Goal: Transaction & Acquisition: Purchase product/service

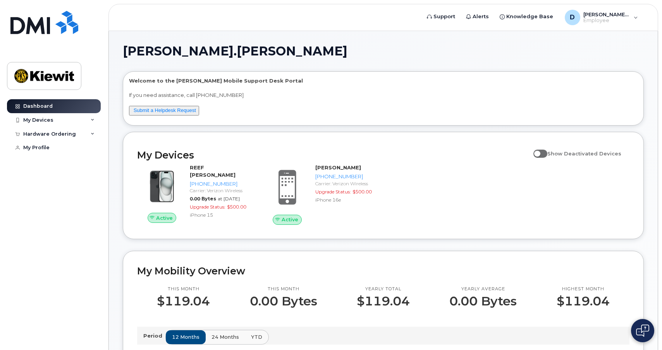
click at [425, 329] on div "Period 12 months 24 months YTD" at bounding box center [383, 336] width 493 height 18
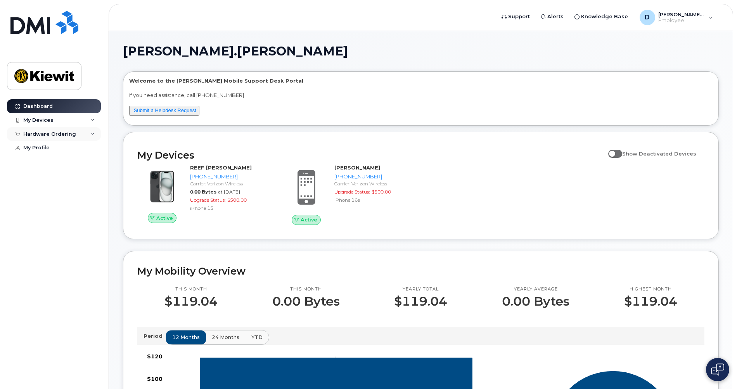
click at [60, 131] on div "Hardware Ordering" at bounding box center [49, 134] width 53 height 6
click at [38, 166] on div "New Order" at bounding box center [41, 162] width 29 height 7
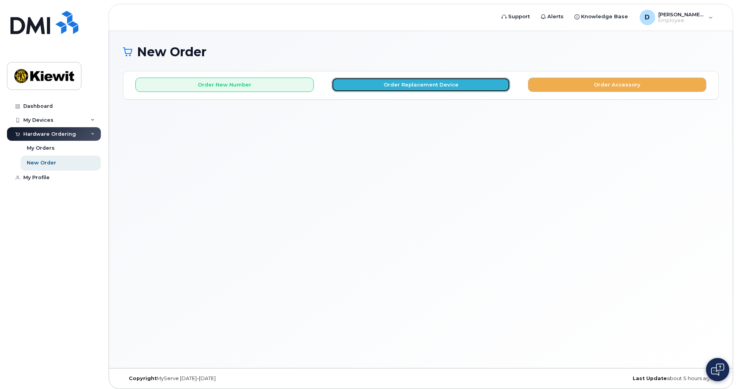
click at [441, 91] on button "Order Replacement Device" at bounding box center [420, 85] width 178 height 14
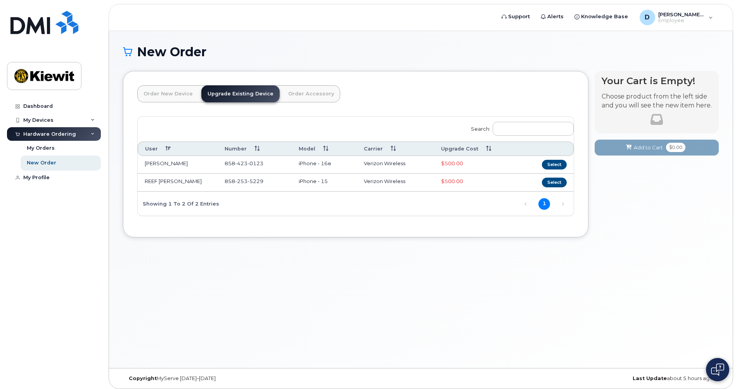
click at [167, 95] on link "Order New Device" at bounding box center [168, 93] width 62 height 17
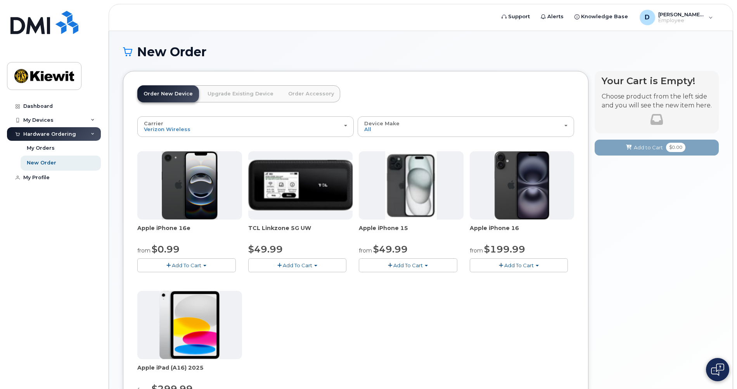
click at [188, 260] on button "Add To Cart" at bounding box center [186, 265] width 98 height 14
click at [207, 277] on link "$0.99 - 2 Year Activation (128GB)" at bounding box center [189, 280] width 100 height 10
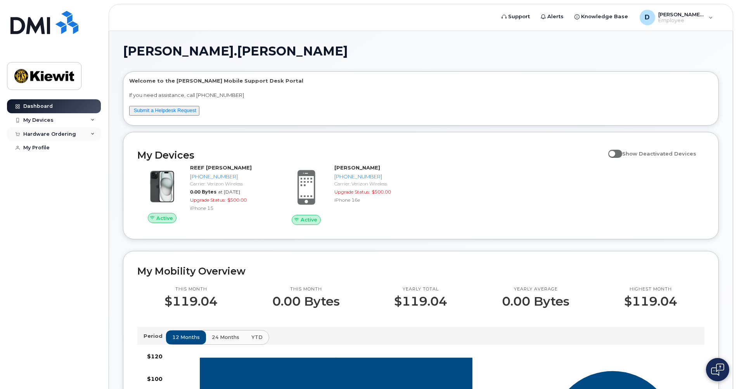
click at [47, 130] on div "Hardware Ordering" at bounding box center [54, 134] width 94 height 14
click at [45, 146] on div "My Orders" at bounding box center [41, 148] width 28 height 7
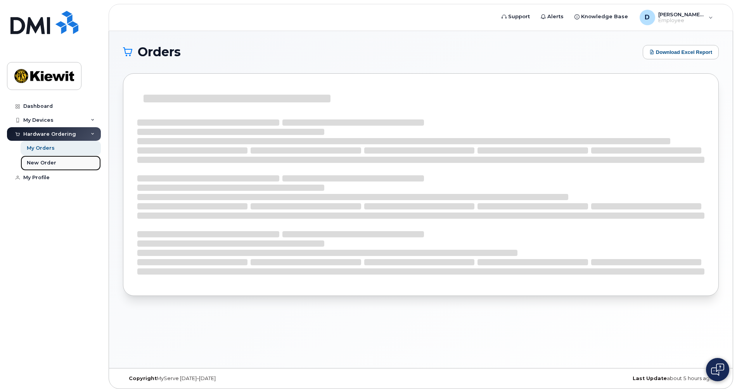
click at [41, 159] on div "New Order" at bounding box center [41, 162] width 29 height 7
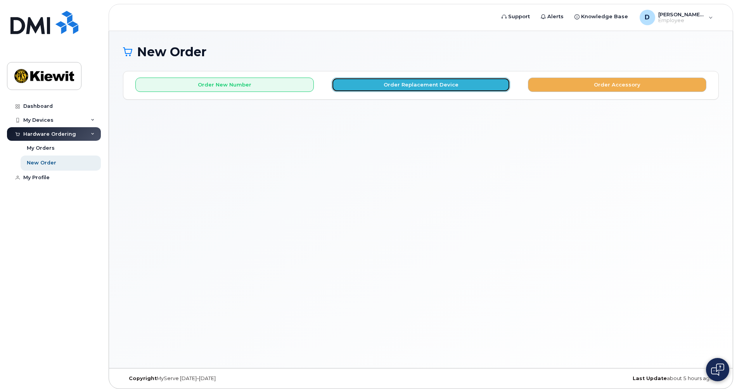
click at [449, 80] on button "Order Replacement Device" at bounding box center [420, 85] width 178 height 14
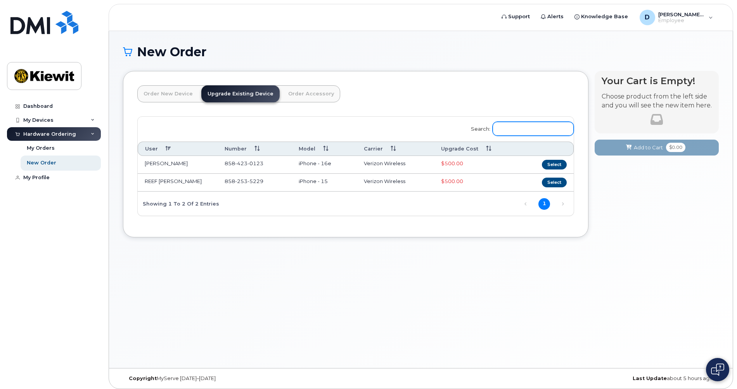
click at [530, 128] on input "Search:" at bounding box center [532, 129] width 81 height 14
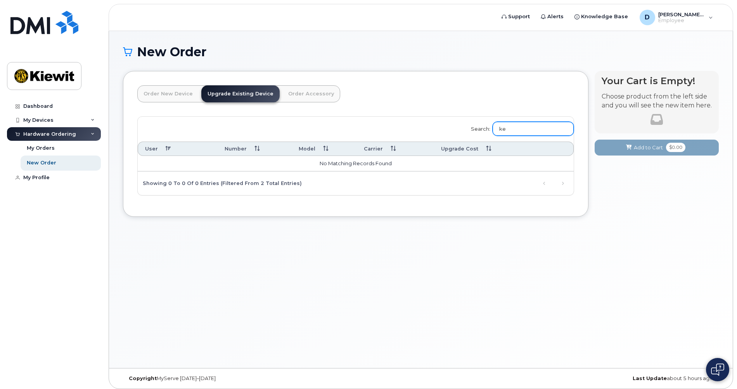
type input "k"
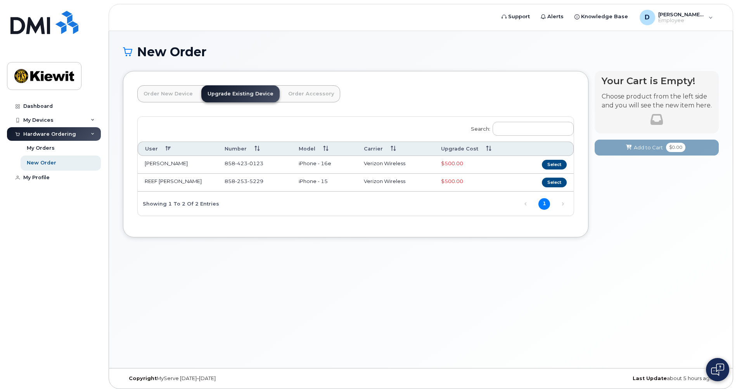
click at [173, 92] on link "Order New Device" at bounding box center [168, 93] width 62 height 17
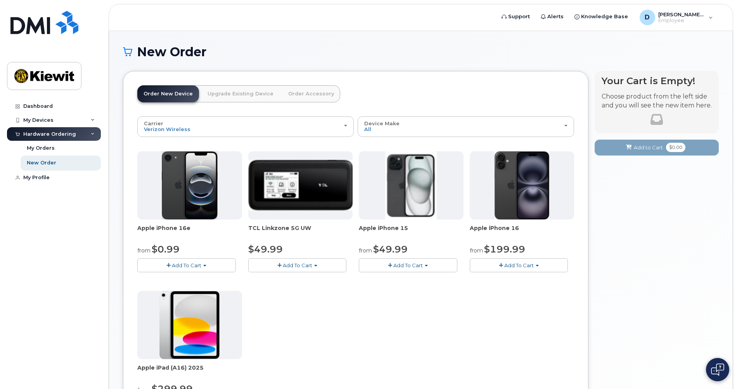
click at [65, 135] on div "Hardware Ordering" at bounding box center [49, 134] width 53 height 6
click at [43, 152] on link "My Profile" at bounding box center [54, 148] width 94 height 14
click at [52, 135] on div "Hardware Ordering" at bounding box center [49, 134] width 53 height 6
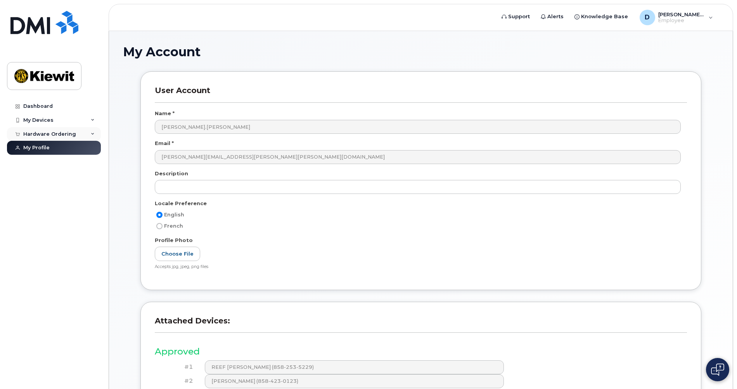
click at [49, 133] on div "Hardware Ordering" at bounding box center [49, 134] width 53 height 6
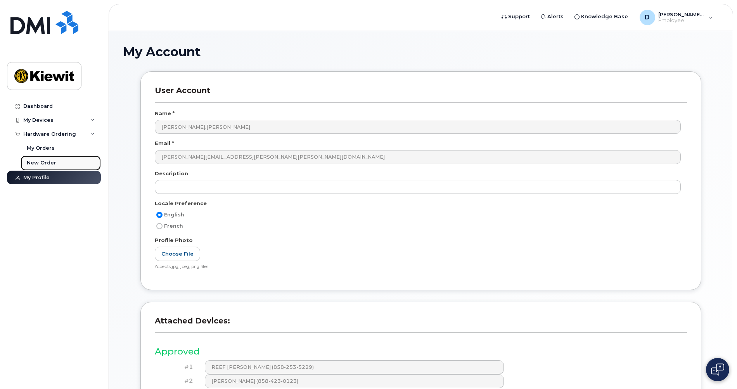
click at [48, 163] on div "New Order" at bounding box center [41, 162] width 29 height 7
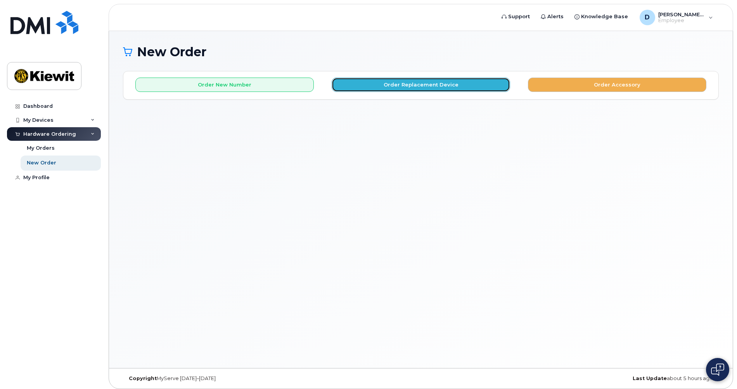
click at [447, 81] on button "Order Replacement Device" at bounding box center [420, 85] width 178 height 14
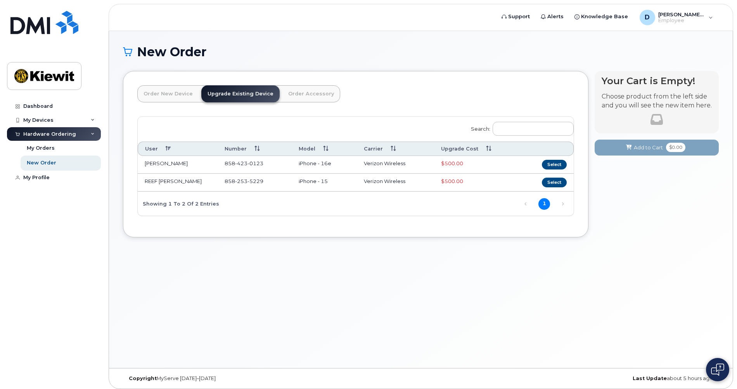
click at [176, 98] on link "Order New Device" at bounding box center [168, 93] width 62 height 17
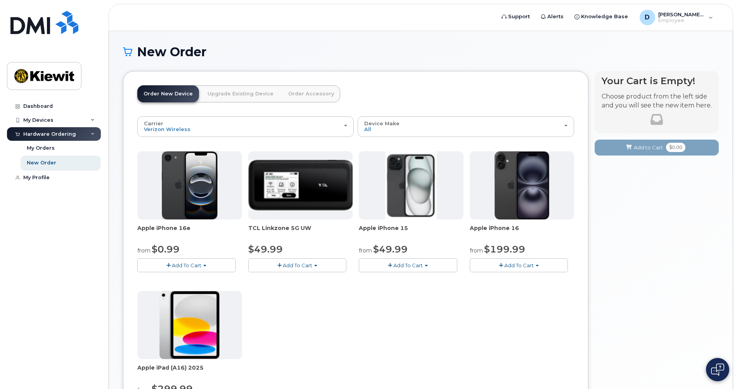
click at [186, 163] on img at bounding box center [190, 185] width 56 height 68
click at [194, 267] on span "Add To Cart" at bounding box center [186, 265] width 29 height 6
click at [214, 281] on link "$0.99 - 2 Year Activation (128GB)" at bounding box center [189, 280] width 100 height 10
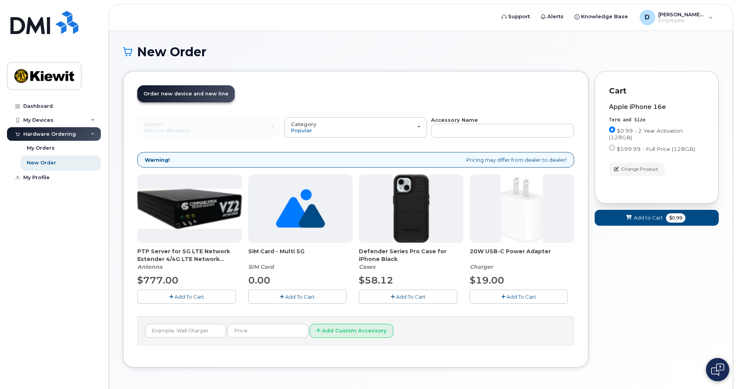
click at [421, 299] on span "Add To Cart" at bounding box center [410, 296] width 29 height 6
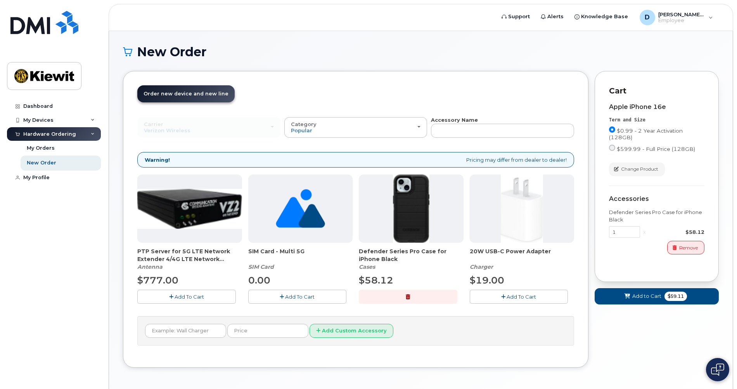
click at [525, 298] on span "Add To Cart" at bounding box center [520, 296] width 29 height 6
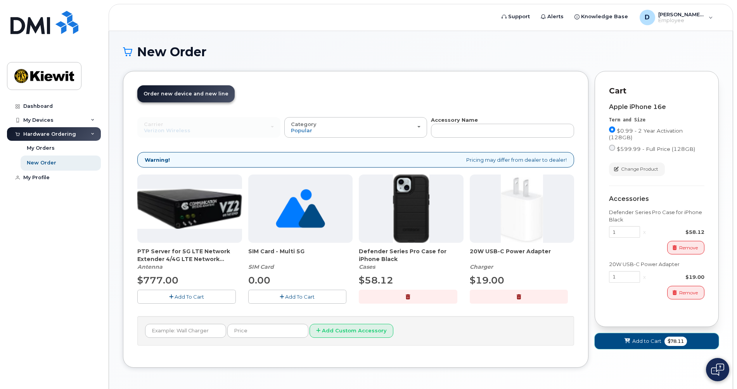
click at [644, 338] on span "Add to Cart" at bounding box center [646, 340] width 29 height 7
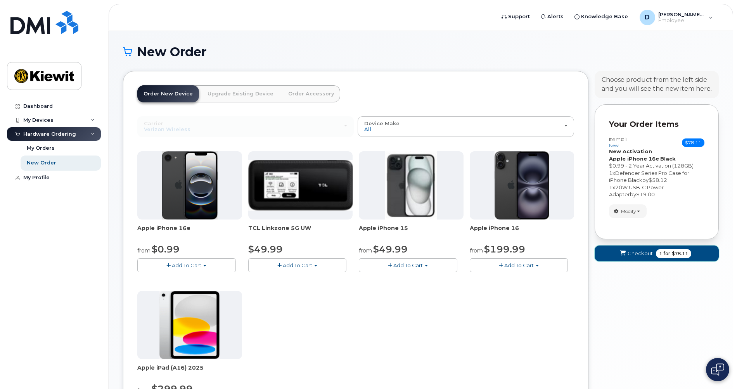
click at [638, 250] on button "Checkout 1 for $78.11" at bounding box center [656, 253] width 124 height 16
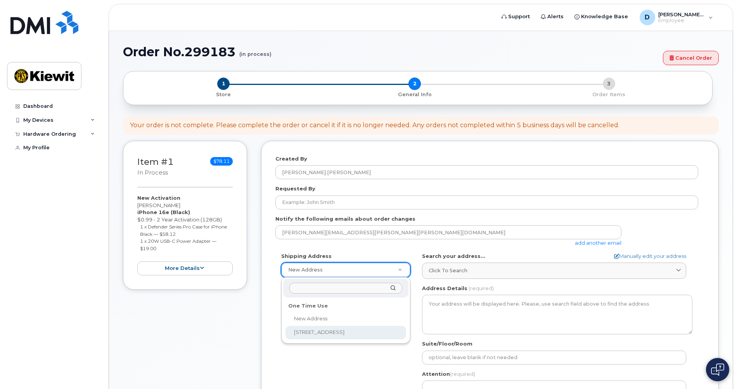
select select "4949 Eastgate Mall"
type input "Danny Andrade/Emilio Davila-Macias"
type input "5625085243"
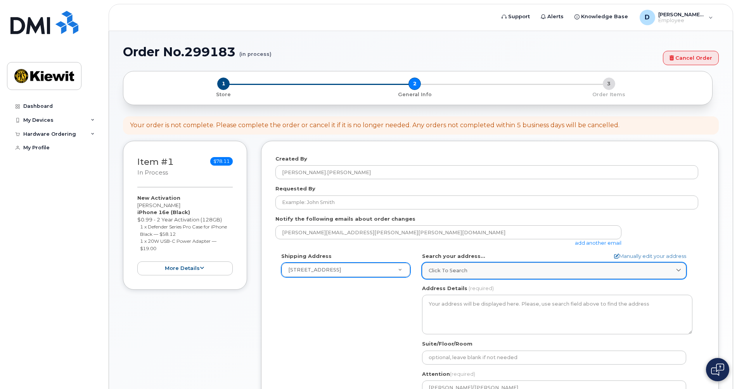
click at [478, 270] on div "Click to search" at bounding box center [553, 270] width 251 height 7
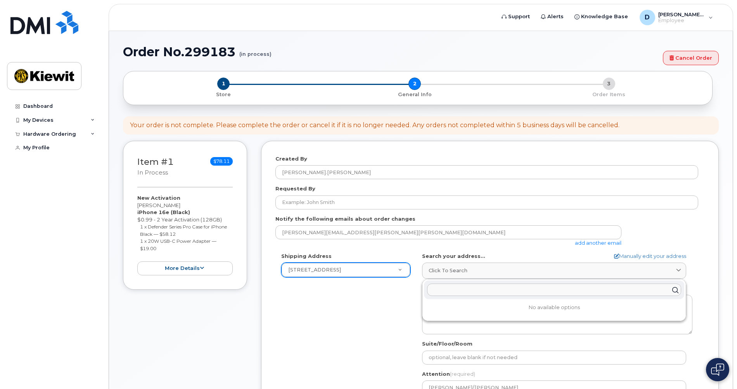
click at [468, 293] on input "text" at bounding box center [554, 290] width 254 height 12
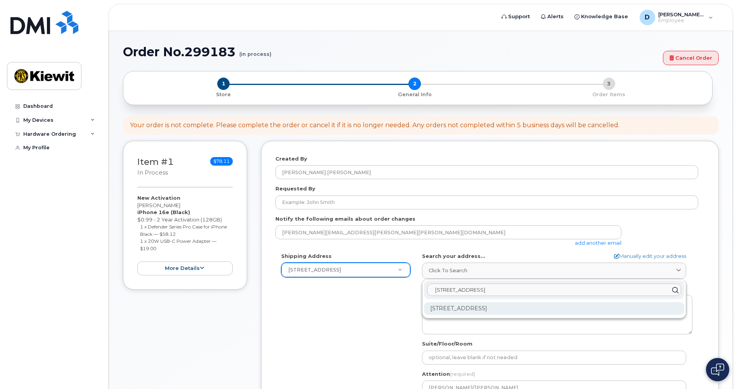
type input "[STREET_ADDRESS]"
click at [468, 309] on div "4949 Eastgate Mall San Diego CA 92121-2820" at bounding box center [554, 308] width 260 height 13
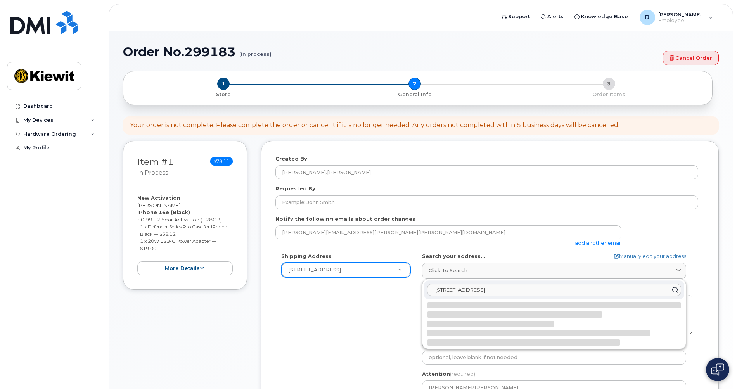
select select
type textarea "4949 Eastgate Mall SAN DIEGO CA 92121-2820 UNITED STATES"
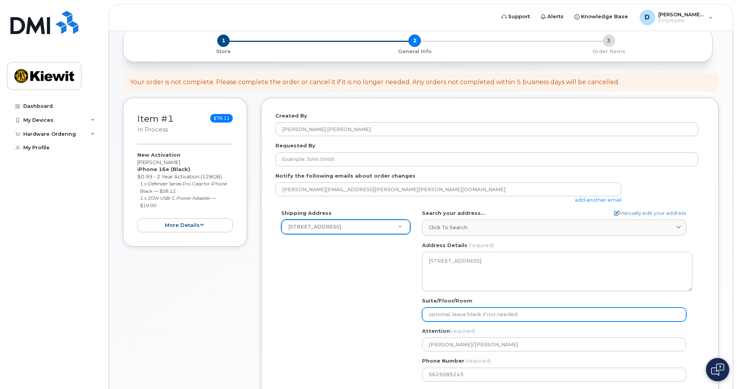
scroll to position [86, 0]
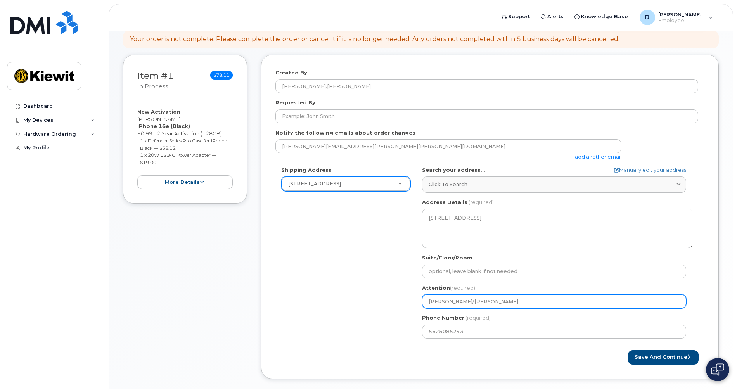
drag, startPoint x: 471, startPoint y: 301, endPoint x: 545, endPoint y: 279, distance: 77.0
click at [534, 293] on div "Attention (required) Danny Andrade/Emilio Davila-Macias" at bounding box center [557, 296] width 270 height 24
select select
type input "Danny Andrade/"
select select
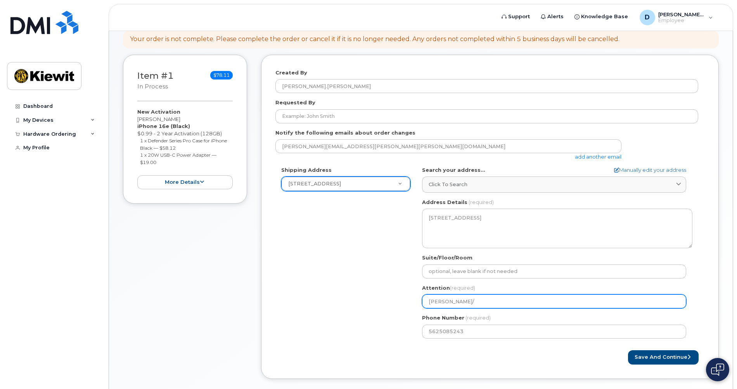
type input "Danny Andrade/K"
select select
type input "Danny Andrade/Ke"
select select
type input "Danny Andrade/Ken"
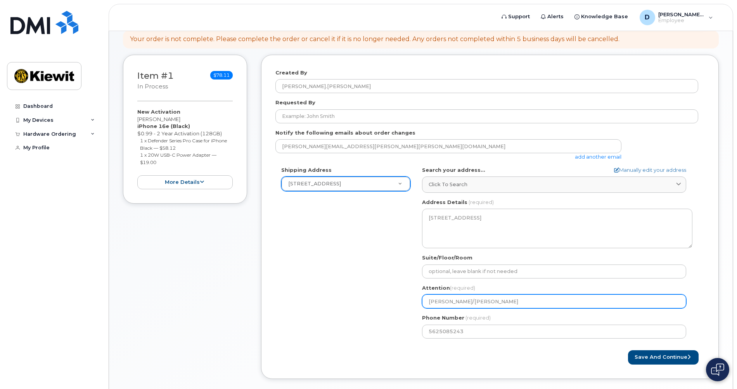
select select
type input "Danny Andrade/Kent"
select select
type input "Danny Andrade/Kent D"
select select
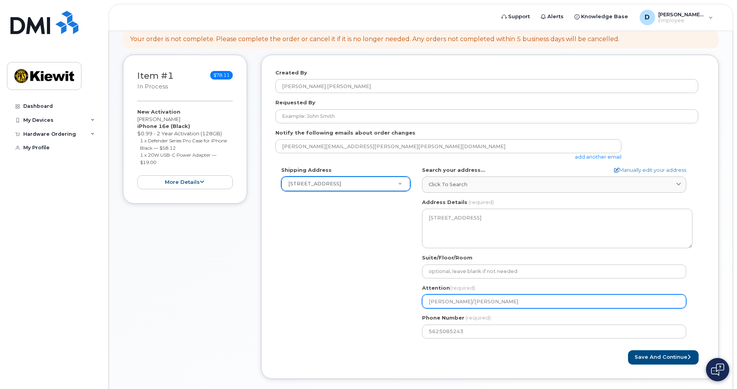
type input "Danny Andrade/Kent Da"
select select
type input "Danny Andrade/Kent Dav"
select select
type input "Danny Andrade/Kent Davi"
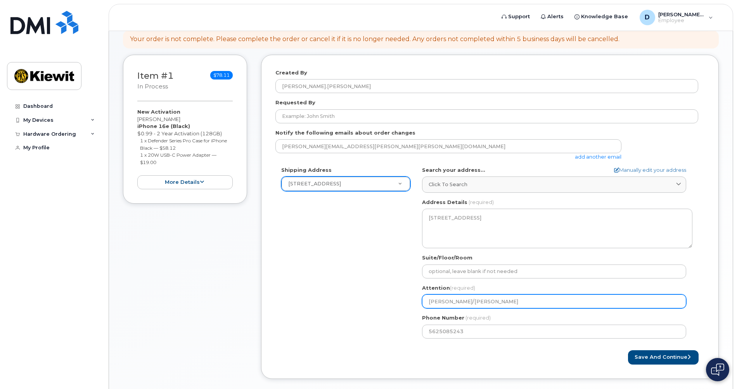
select select
type input "Danny Andrade/Kent Davis"
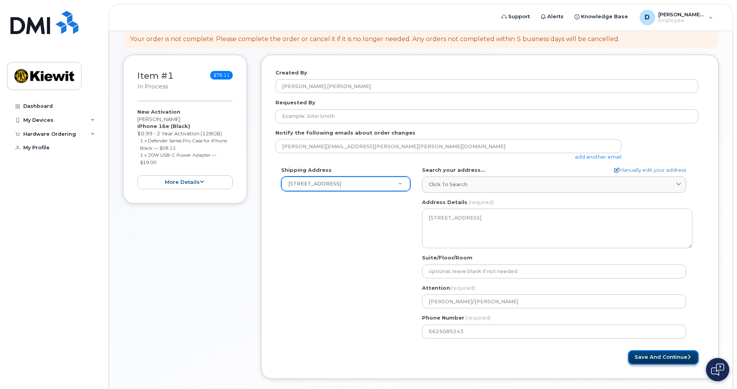
click at [671, 357] on button "Save and Continue" at bounding box center [663, 357] width 71 height 14
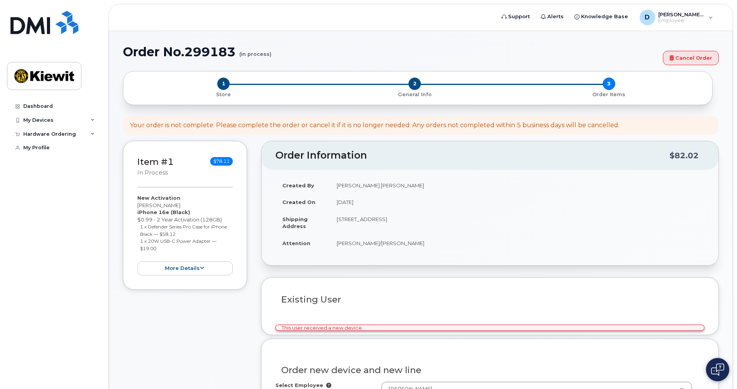
select select
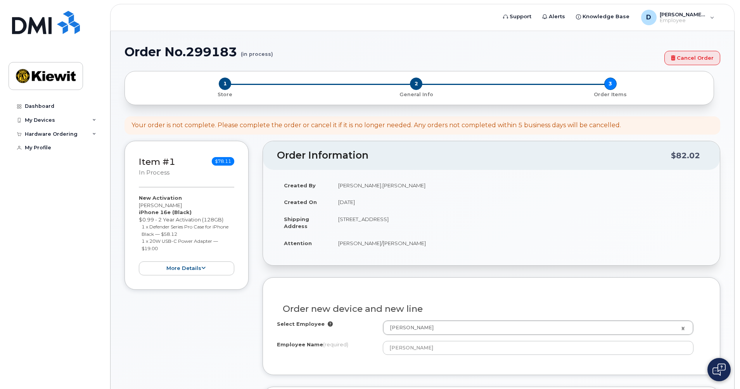
scroll to position [86, 0]
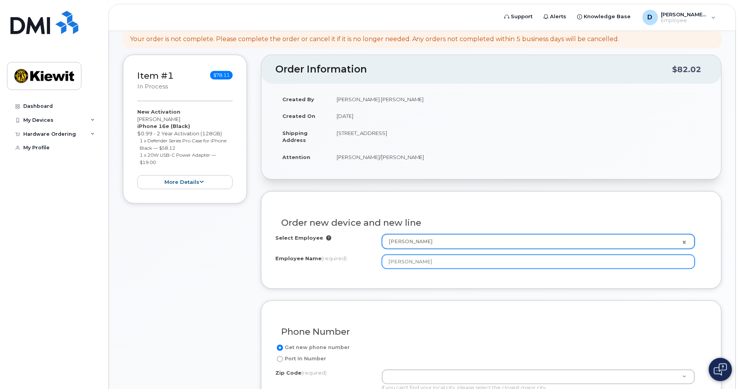
drag, startPoint x: 454, startPoint y: 266, endPoint x: 338, endPoint y: 262, distance: 116.4
click at [338, 262] on div "Employee Name (required) Kent Davis" at bounding box center [491, 262] width 432 height 14
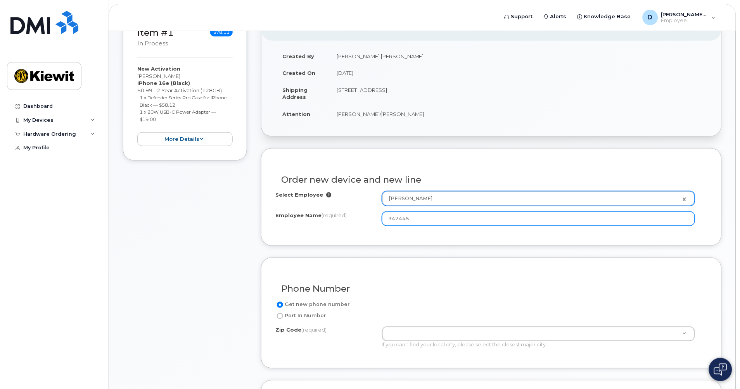
scroll to position [172, 0]
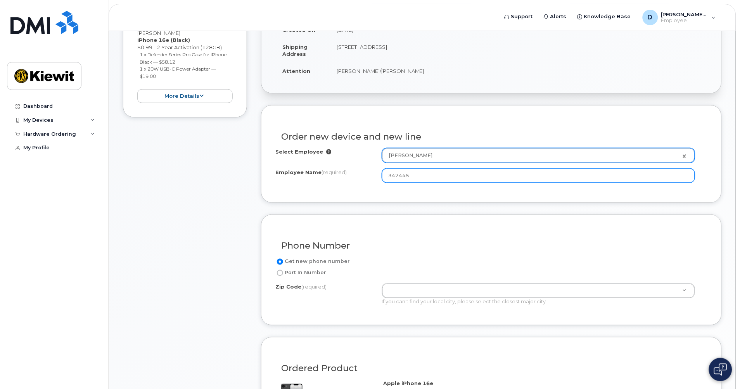
type input "342445"
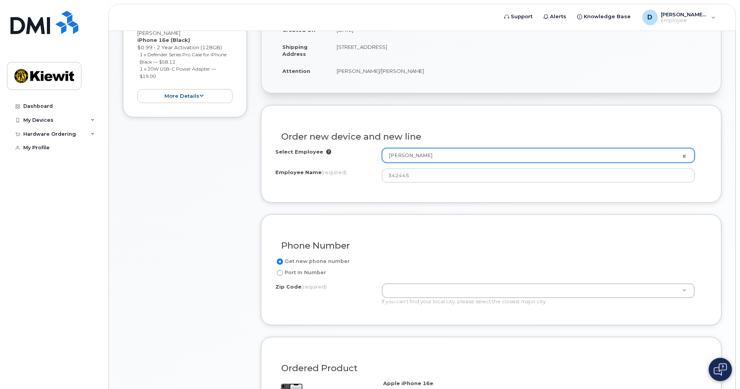
click at [281, 274] on input "Port In Number" at bounding box center [280, 273] width 6 height 6
radio input "true"
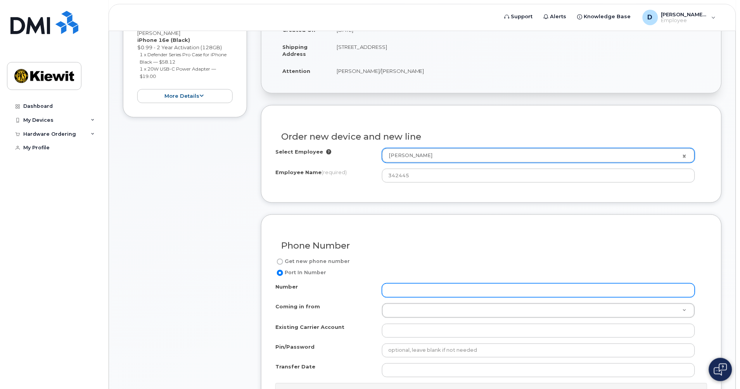
click at [400, 293] on input "Number" at bounding box center [538, 290] width 313 height 14
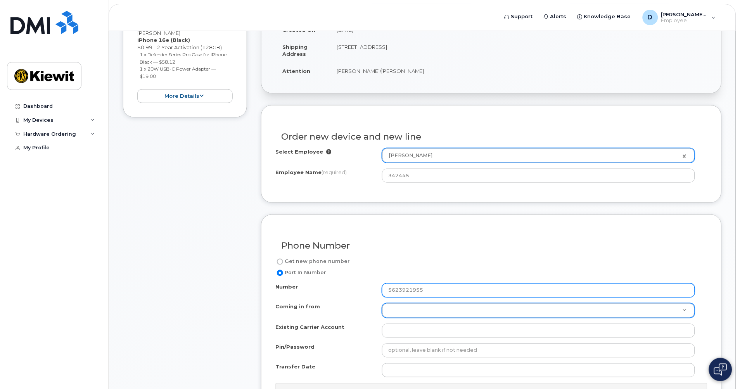
type input "5623921955"
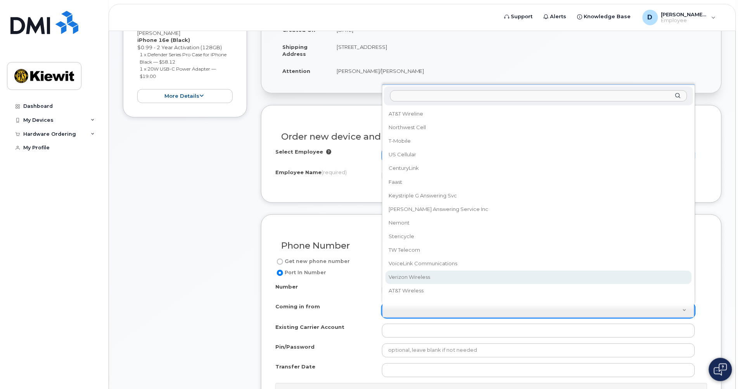
select select "Verizon Wireless"
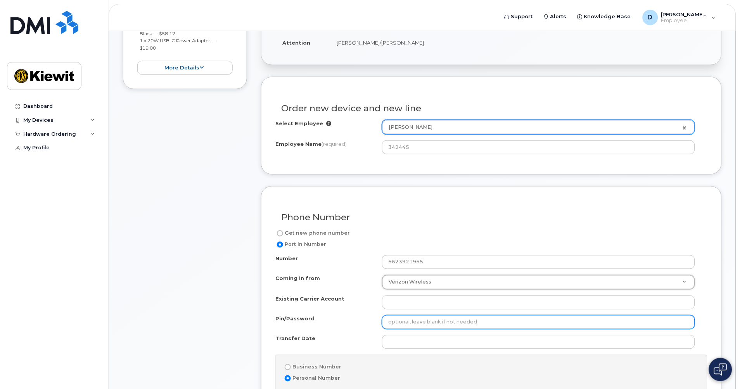
scroll to position [215, 0]
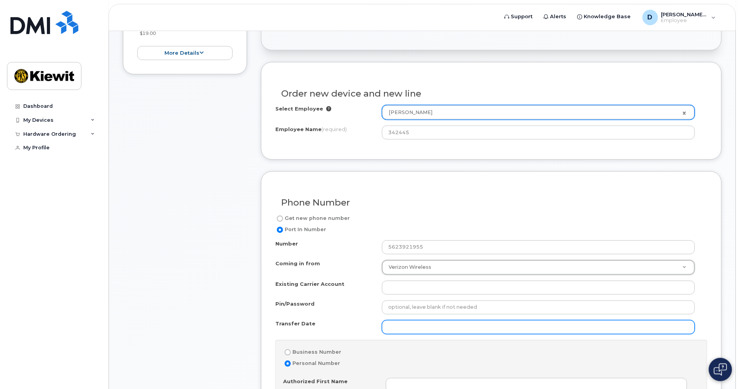
click at [497, 325] on input "Transfer Date" at bounding box center [538, 327] width 313 height 14
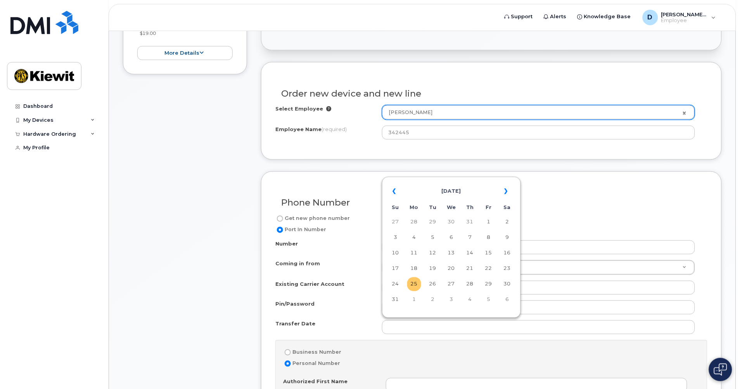
click at [418, 286] on td "25" at bounding box center [414, 284] width 14 height 14
type input "2025-08-25"
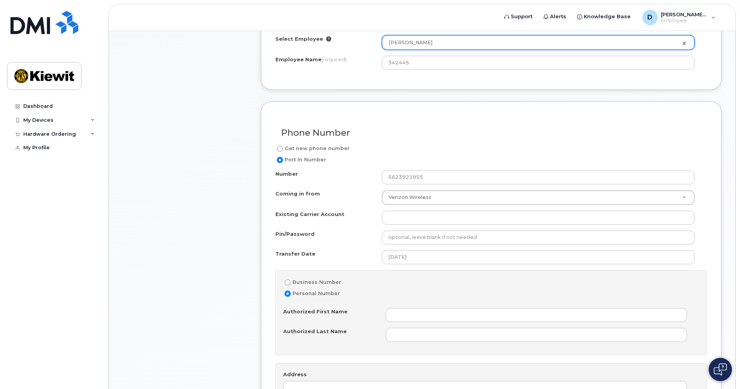
scroll to position [301, 0]
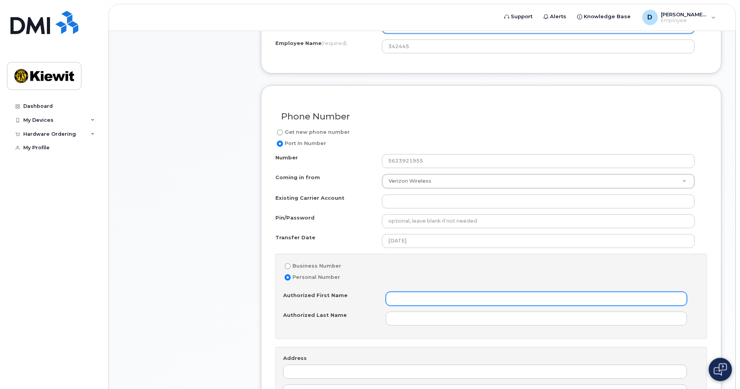
click at [423, 299] on input "Authorized First Name" at bounding box center [537, 299] width 302 height 14
type input "Kent"
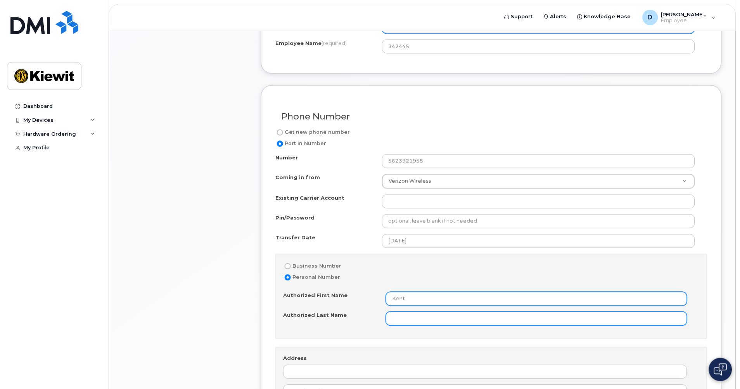
type input "A"
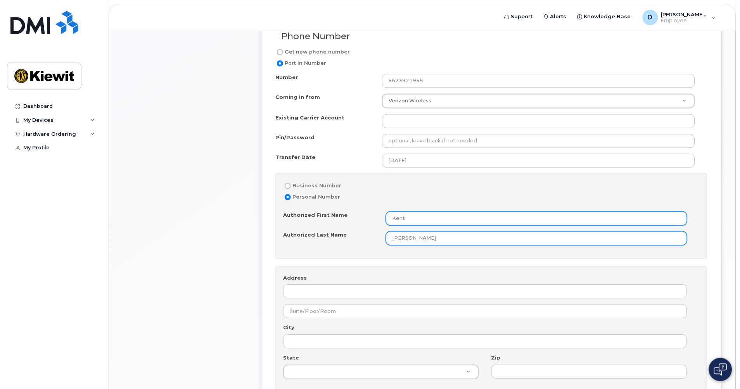
scroll to position [388, 0]
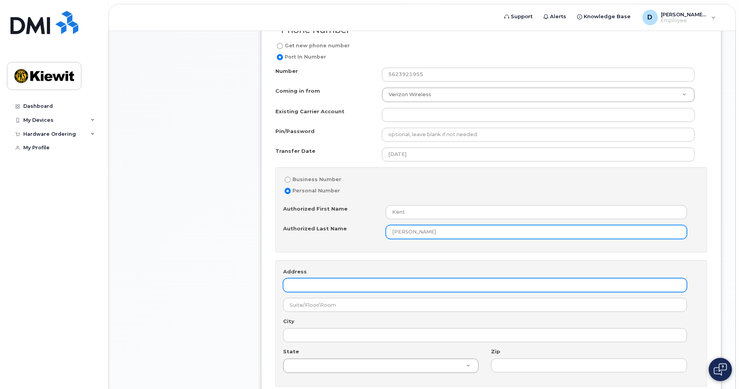
type input "Davis"
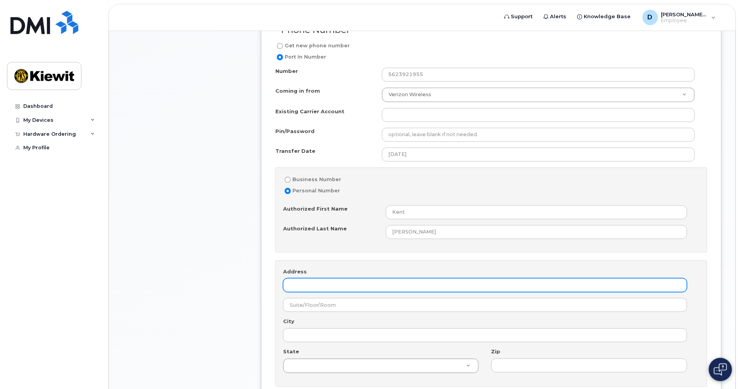
click at [424, 285] on input "Address" at bounding box center [485, 285] width 404 height 14
type input "4949 Eastgate Mall"
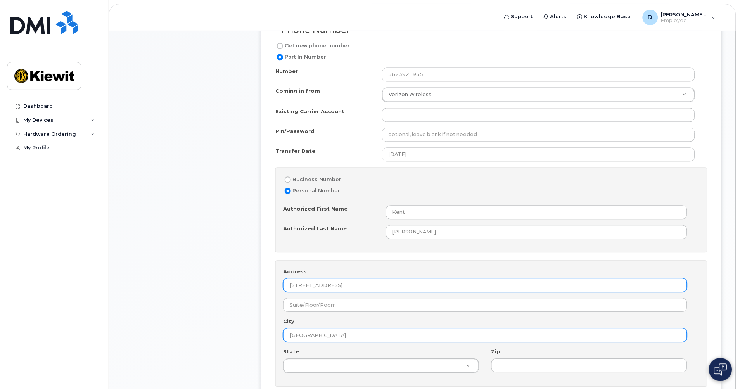
type input "San Diego"
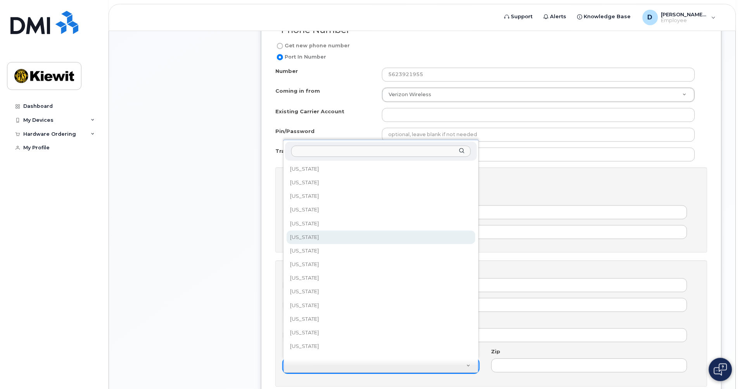
select select "California"
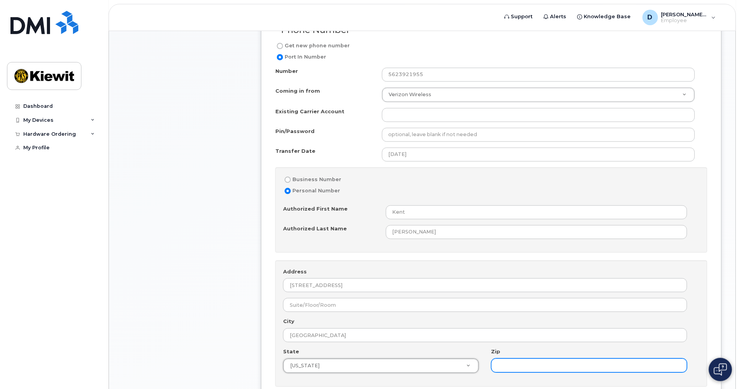
click at [533, 372] on input "Zip" at bounding box center [589, 366] width 196 height 14
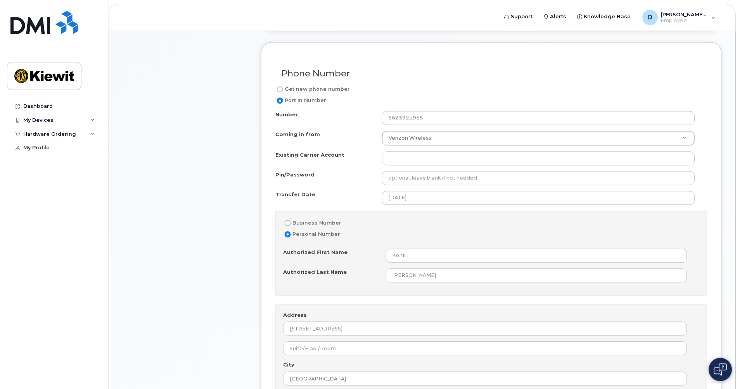
type input "92121"
click at [280, 361] on div "Address 4949 Eastgate Mall City San Diego State California State Alabama Alaska…" at bounding box center [491, 367] width 432 height 126
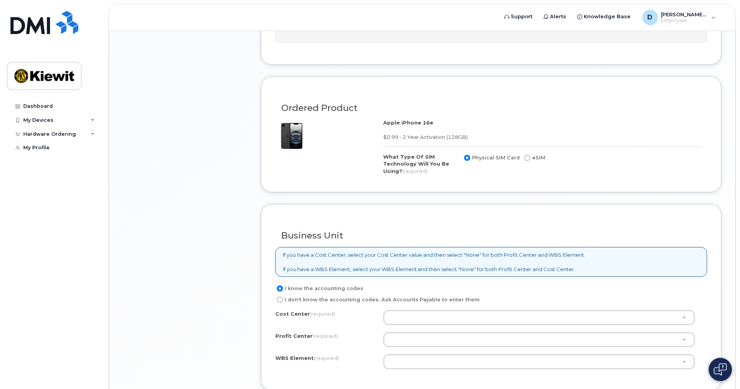
scroll to position [775, 0]
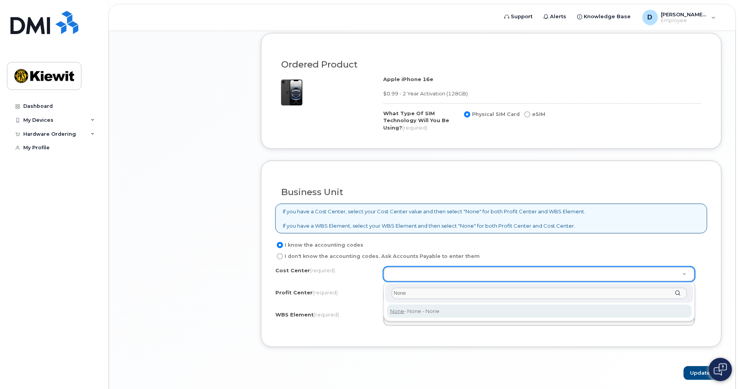
type input "None"
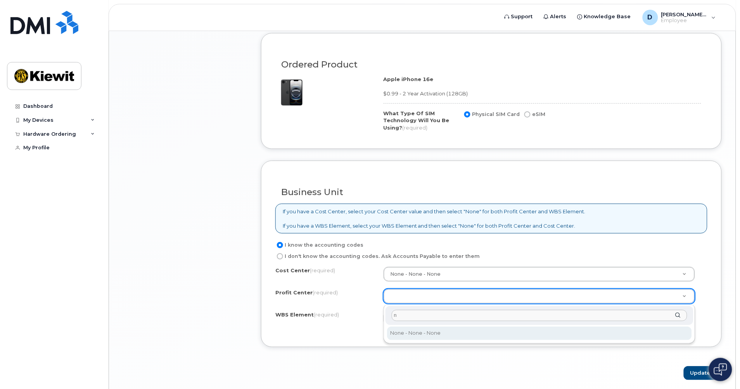
type input "n"
select select "None"
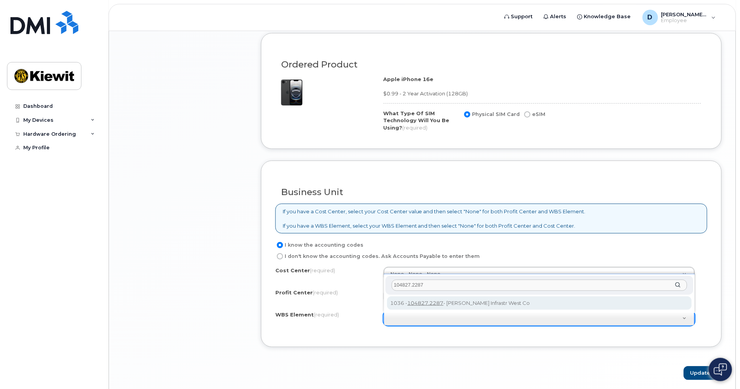
type input "104827.2287"
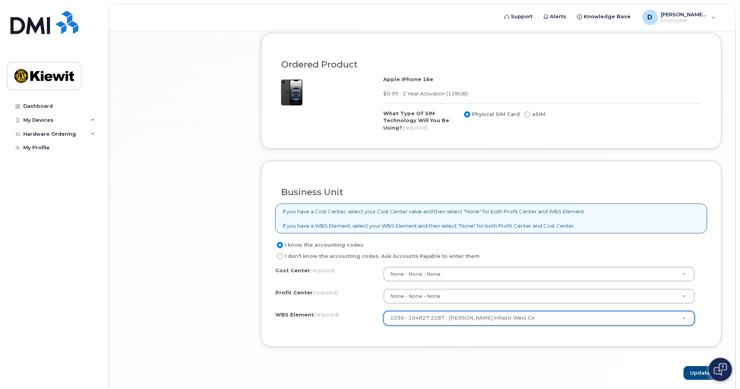
scroll to position [807, 0]
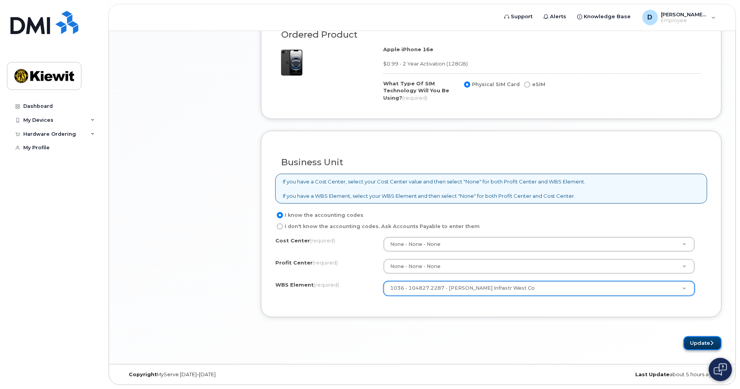
click at [704, 340] on button "Update" at bounding box center [702, 343] width 38 height 14
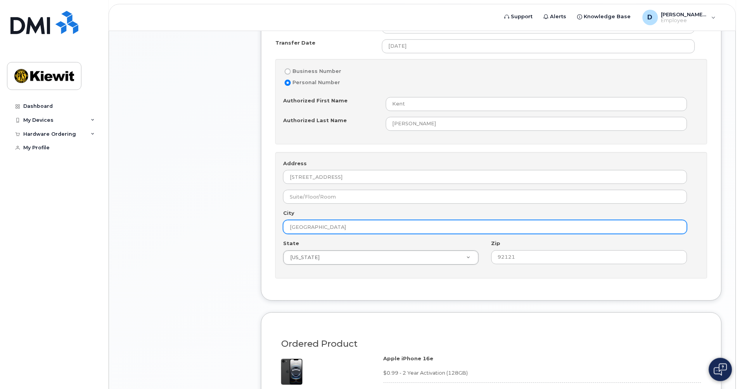
click at [426, 227] on input "San Diego" at bounding box center [485, 227] width 404 height 14
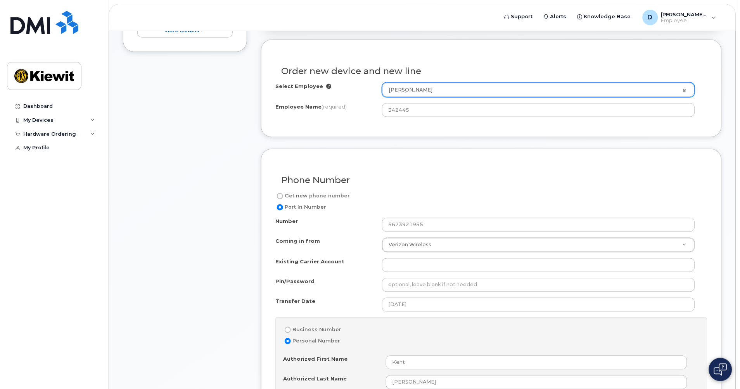
scroll to position [410, 0]
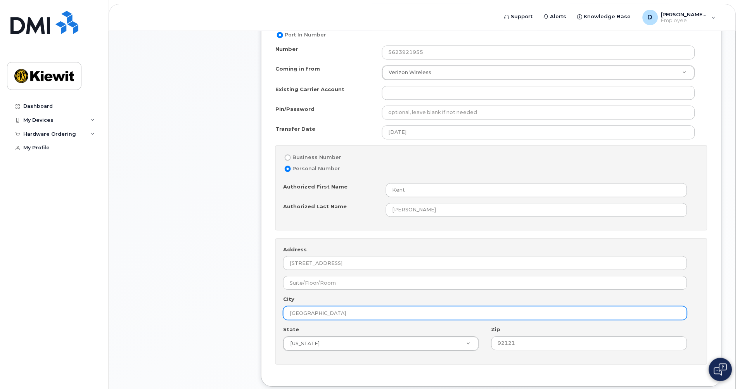
drag, startPoint x: 335, startPoint y: 312, endPoint x: 262, endPoint y: 311, distance: 72.9
click at [262, 311] on div "Phone Number Get new phone number Port In Number Number 5623921955 Coming in fr…" at bounding box center [491, 182] width 461 height 410
type input "San Diego"
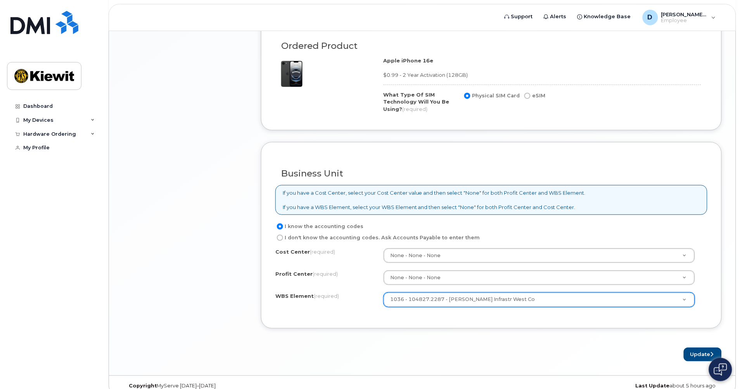
scroll to position [807, 0]
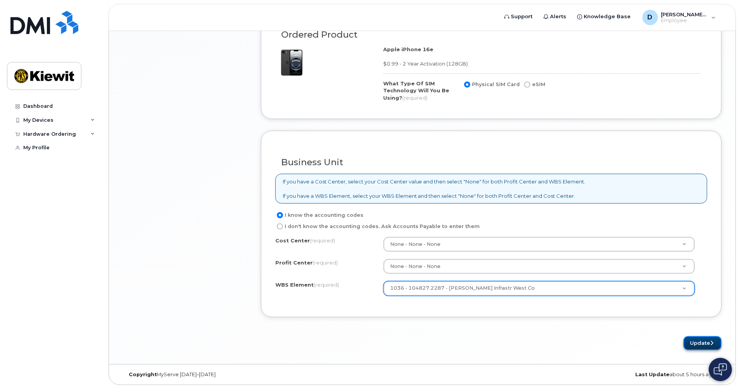
click at [700, 343] on button "Update" at bounding box center [702, 343] width 38 height 14
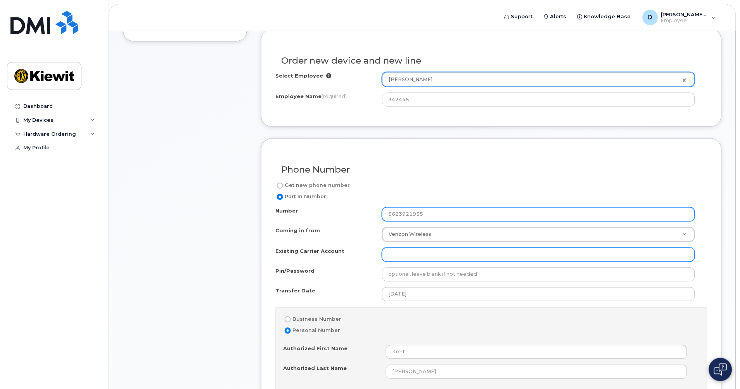
scroll to position [238, 0]
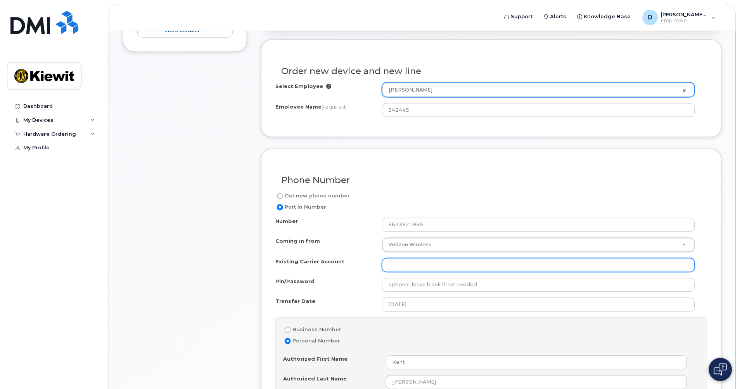
click at [409, 268] on input "Existing Carrier Account" at bounding box center [538, 265] width 313 height 14
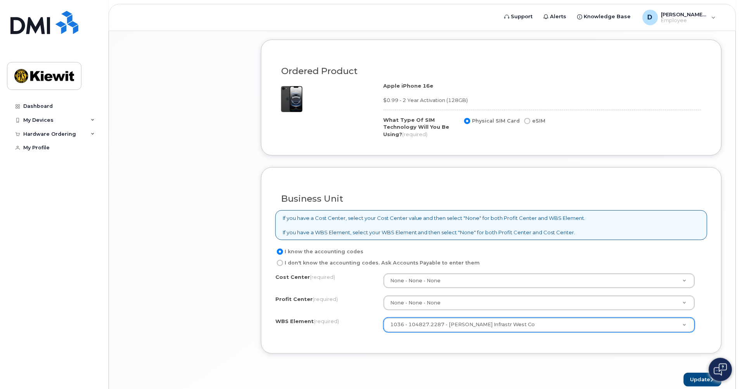
scroll to position [807, 0]
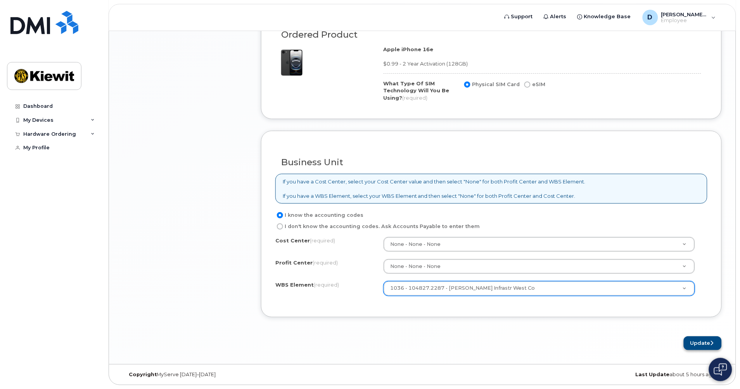
type input "Unknown"
click at [699, 343] on button "Update" at bounding box center [702, 343] width 38 height 14
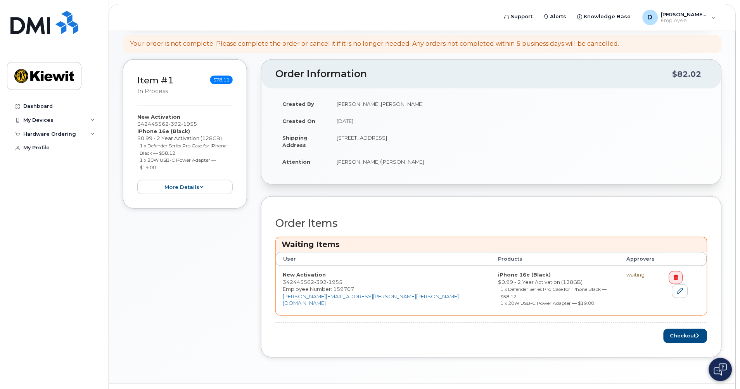
scroll to position [127, 0]
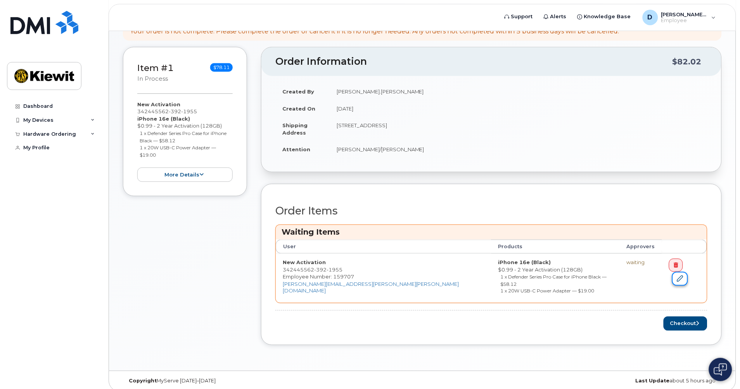
click at [683, 275] on icon at bounding box center [679, 278] width 6 height 6
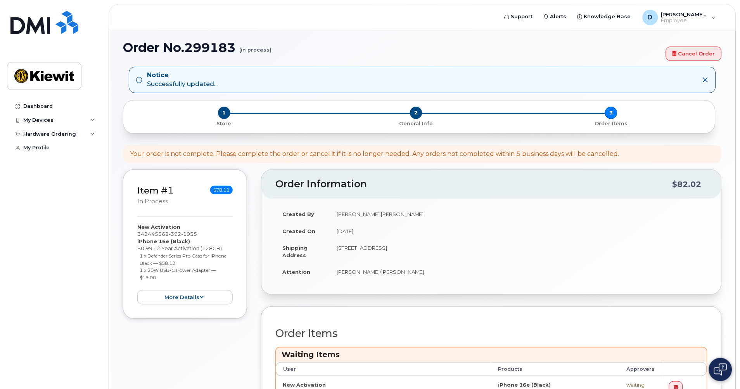
scroll to position [0, 0]
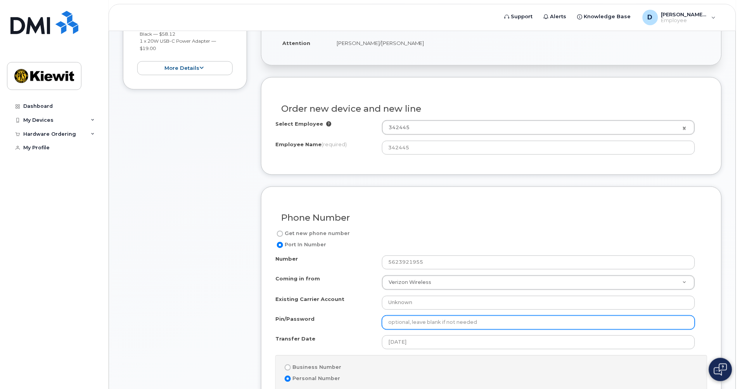
scroll to position [215, 0]
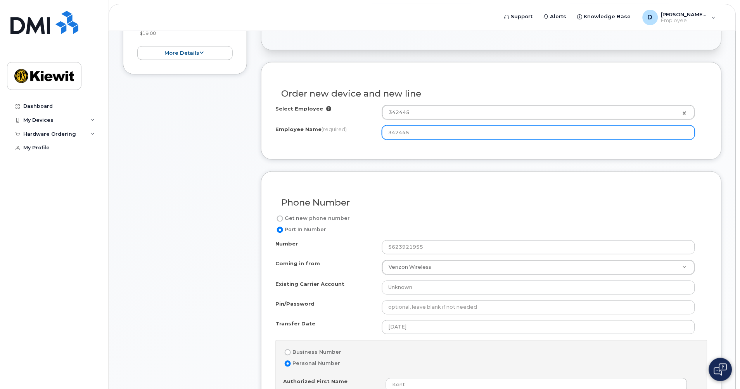
click at [431, 129] on input "342445" at bounding box center [538, 133] width 313 height 14
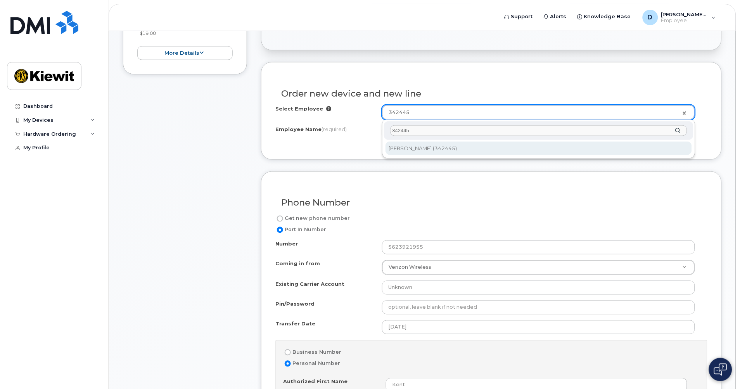
type input "342445"
type input "2151685"
type input "[PERSON_NAME]"
select select
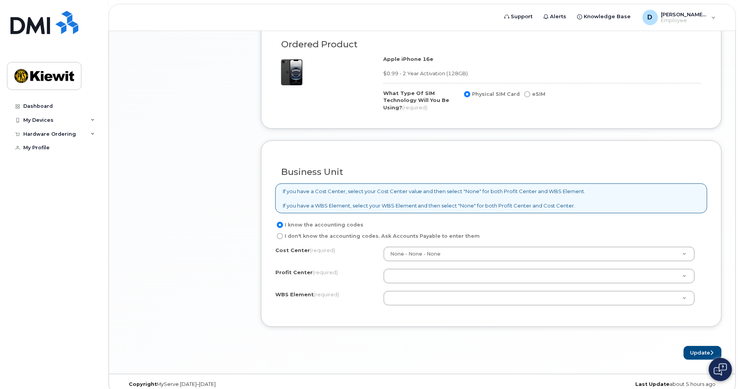
scroll to position [807, 0]
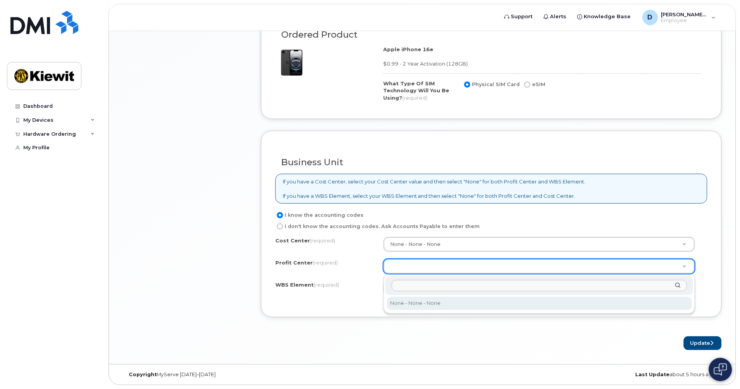
select select "None"
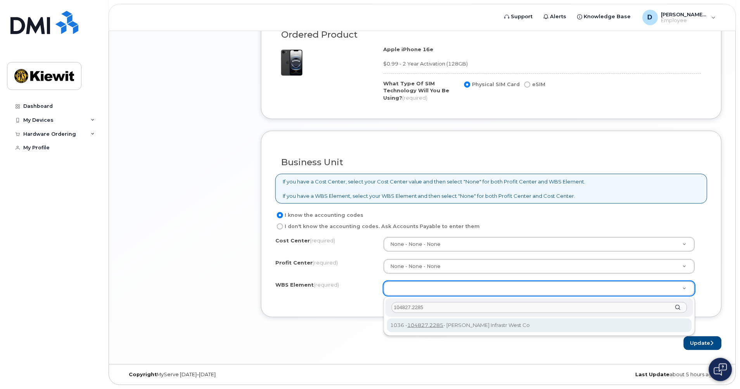
click at [440, 310] on input "104827.2285" at bounding box center [539, 307] width 295 height 11
type input "104827.2287"
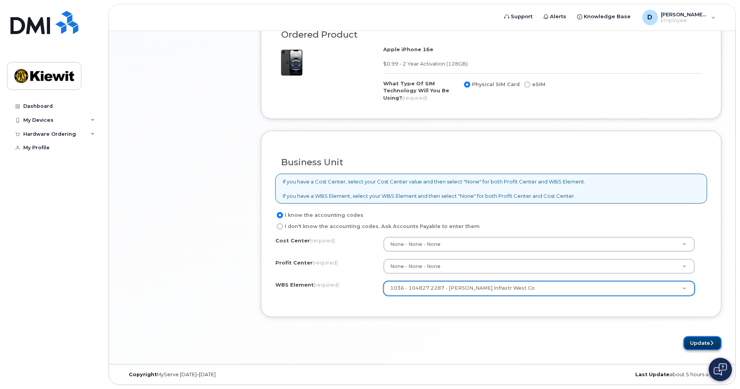
click at [707, 342] on button "Update" at bounding box center [702, 343] width 38 height 14
click at [511, 226] on div "I don't know the accounting codes. Ask Accounts Payable to enter them" at bounding box center [488, 226] width 426 height 9
click at [694, 339] on button "Update" at bounding box center [702, 343] width 38 height 14
click at [489, 222] on div "I don't know the accounting codes. Ask Accounts Payable to enter them" at bounding box center [488, 226] width 426 height 9
click at [342, 216] on label "I know the accounting codes" at bounding box center [319, 214] width 88 height 9
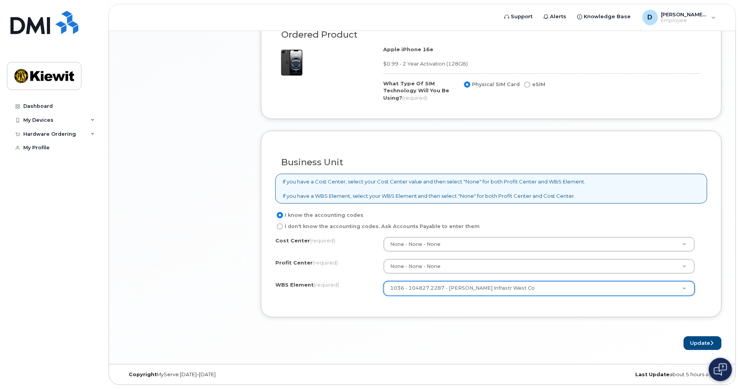
click at [283, 216] on input "I know the accounting codes" at bounding box center [280, 215] width 6 height 6
click at [512, 219] on div "I know the accounting codes I don't know the accounting codes. Ask Accounts Pay…" at bounding box center [491, 220] width 432 height 21
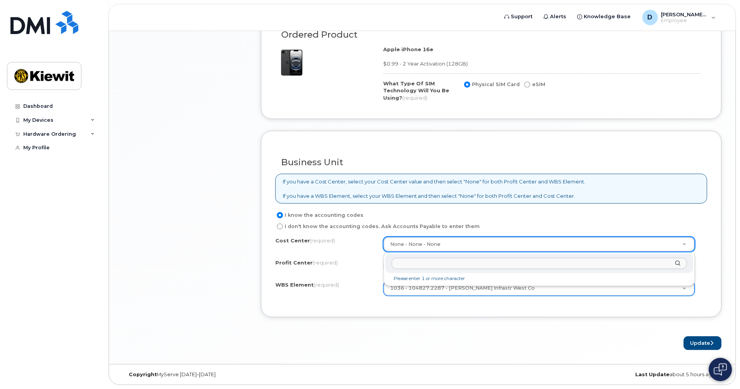
click at [408, 262] on input "text" at bounding box center [539, 263] width 295 height 11
type input "non"
type input "None"
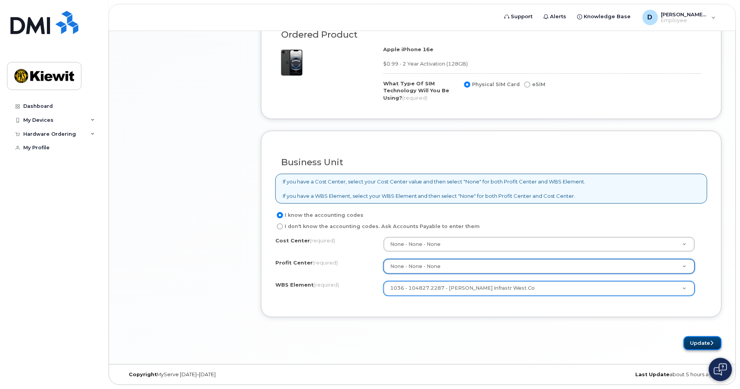
click at [693, 345] on button "Update" at bounding box center [702, 343] width 38 height 14
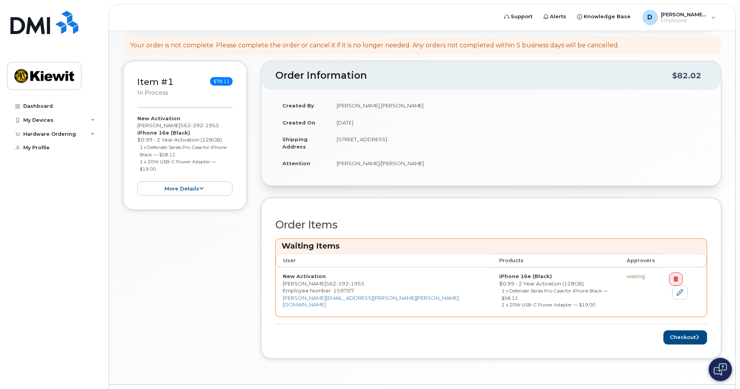
scroll to position [127, 0]
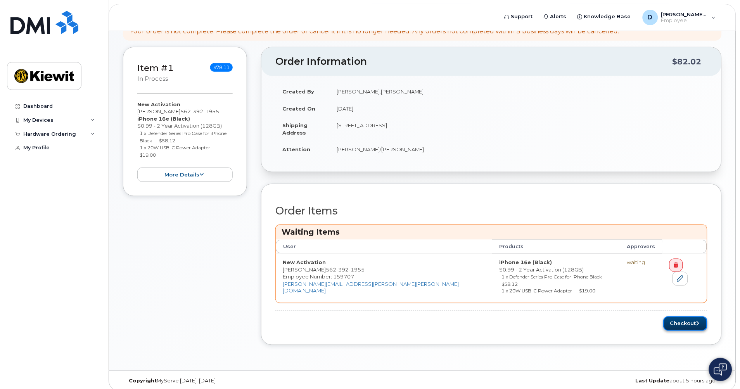
click at [684, 318] on button "Checkout" at bounding box center [685, 323] width 44 height 14
